Goal: Information Seeking & Learning: Learn about a topic

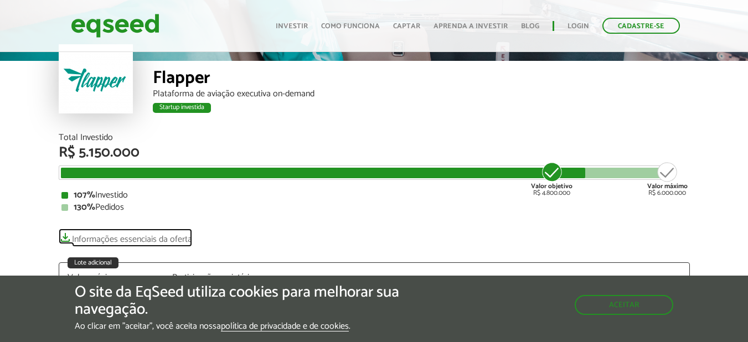
click at [134, 237] on link "Informações essenciais da oferta" at bounding box center [125, 236] width 133 height 15
click at [283, 139] on div "Total Investido" at bounding box center [374, 137] width 631 height 9
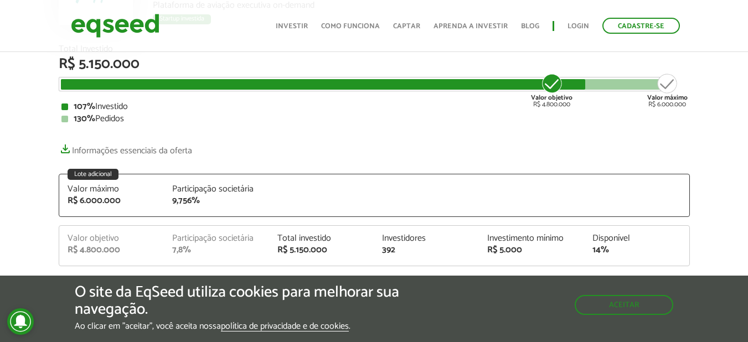
scroll to position [166, 0]
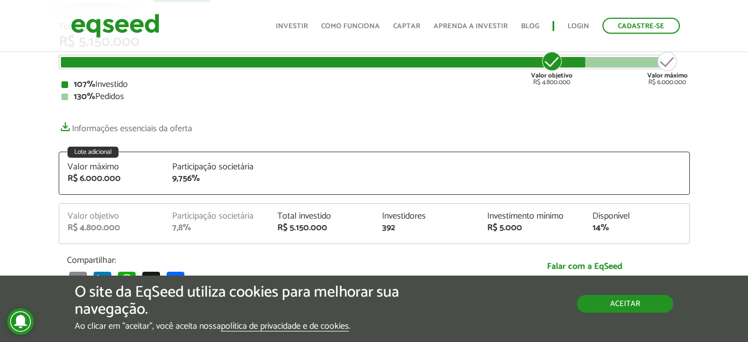
click at [594, 304] on button "Aceitar" at bounding box center [625, 304] width 96 height 18
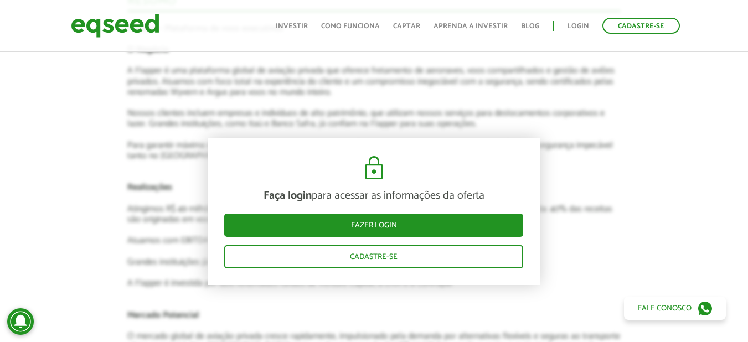
scroll to position [1280, 0]
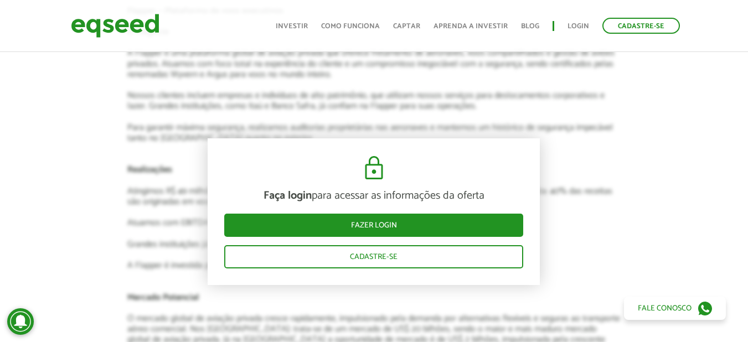
click at [572, 97] on article "Novidades Análise da Flapper Da [GEOGRAPHIC_DATA] ao topo da aviação privada An…" at bounding box center [373, 212] width 493 height 1207
